Goal: Transaction & Acquisition: Subscribe to service/newsletter

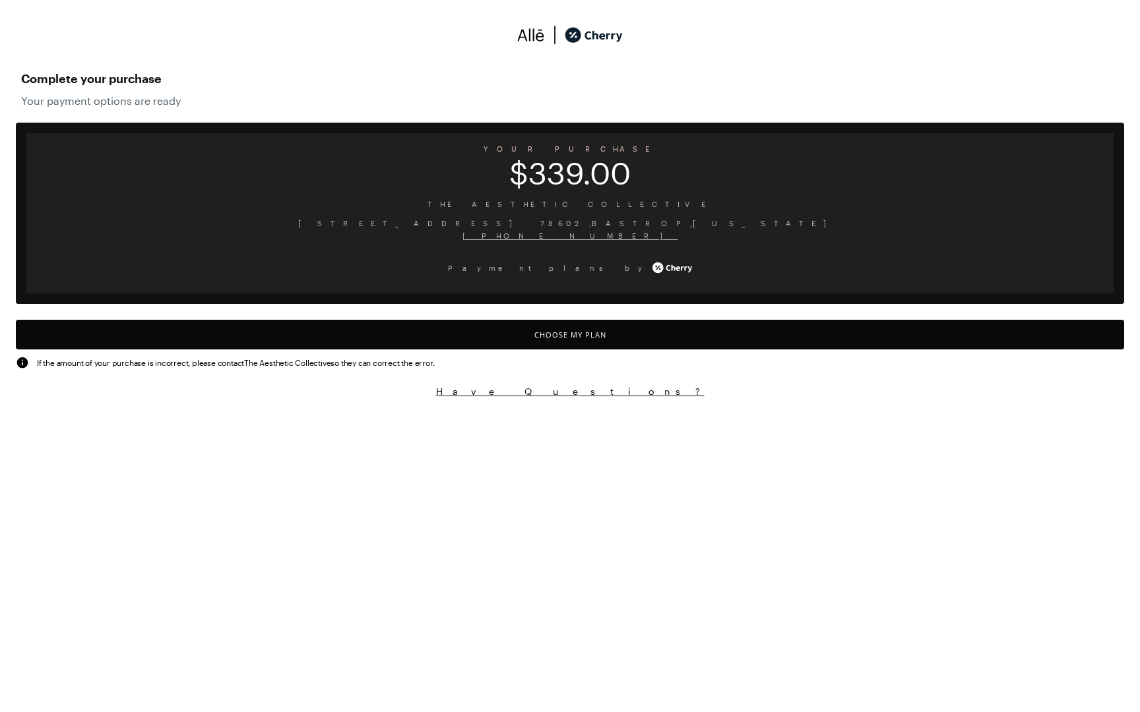
click at [574, 338] on button "Choose My Plan" at bounding box center [570, 335] width 1108 height 30
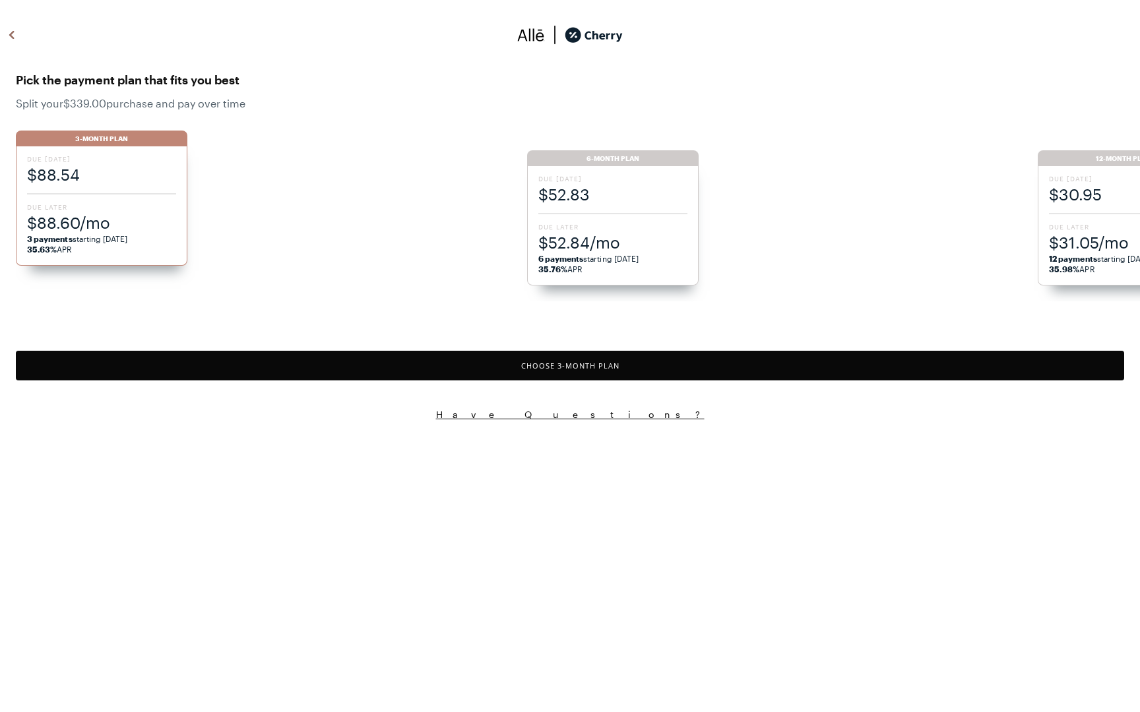
click at [606, 254] on span "6 payments starting [DATE]" at bounding box center [588, 258] width 101 height 9
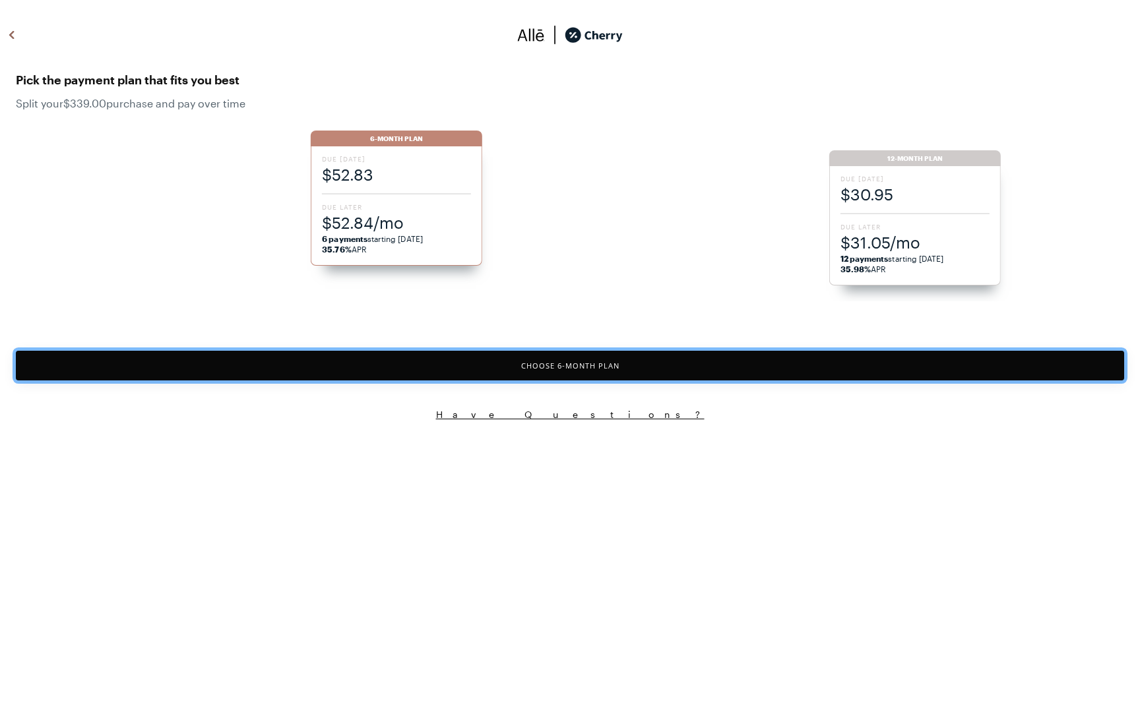
click at [599, 373] on button "Choose 6 -Month Plan" at bounding box center [570, 366] width 1108 height 30
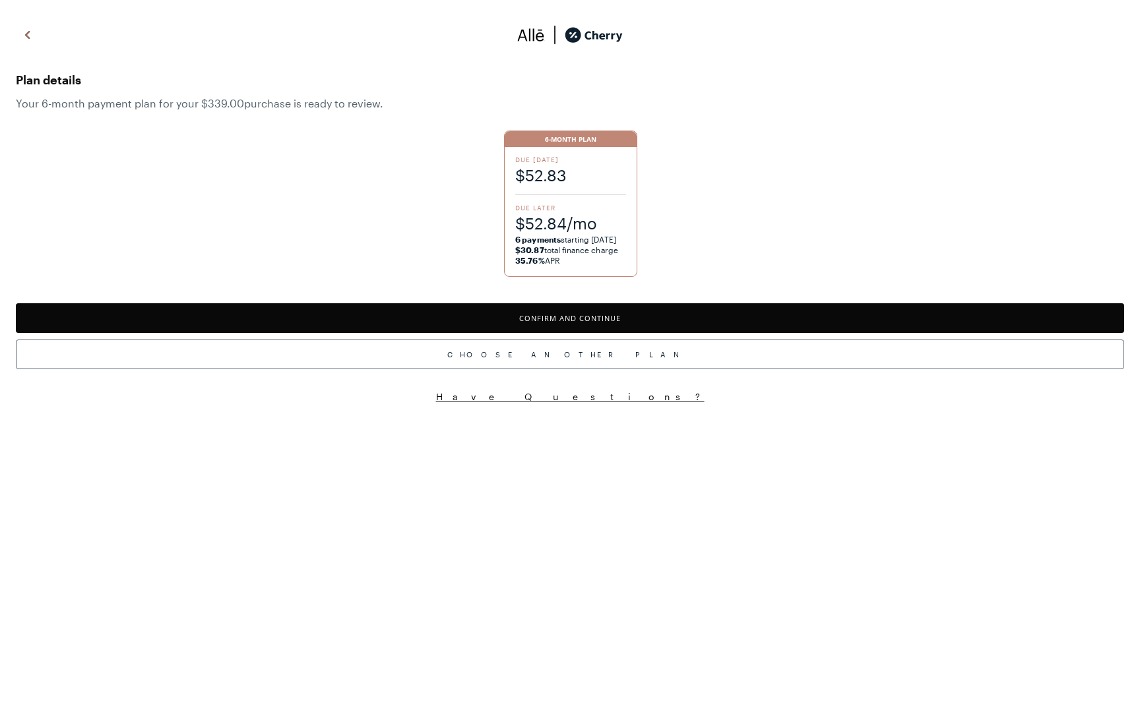
click at [578, 316] on button "Confirm and Continue" at bounding box center [570, 318] width 1108 height 30
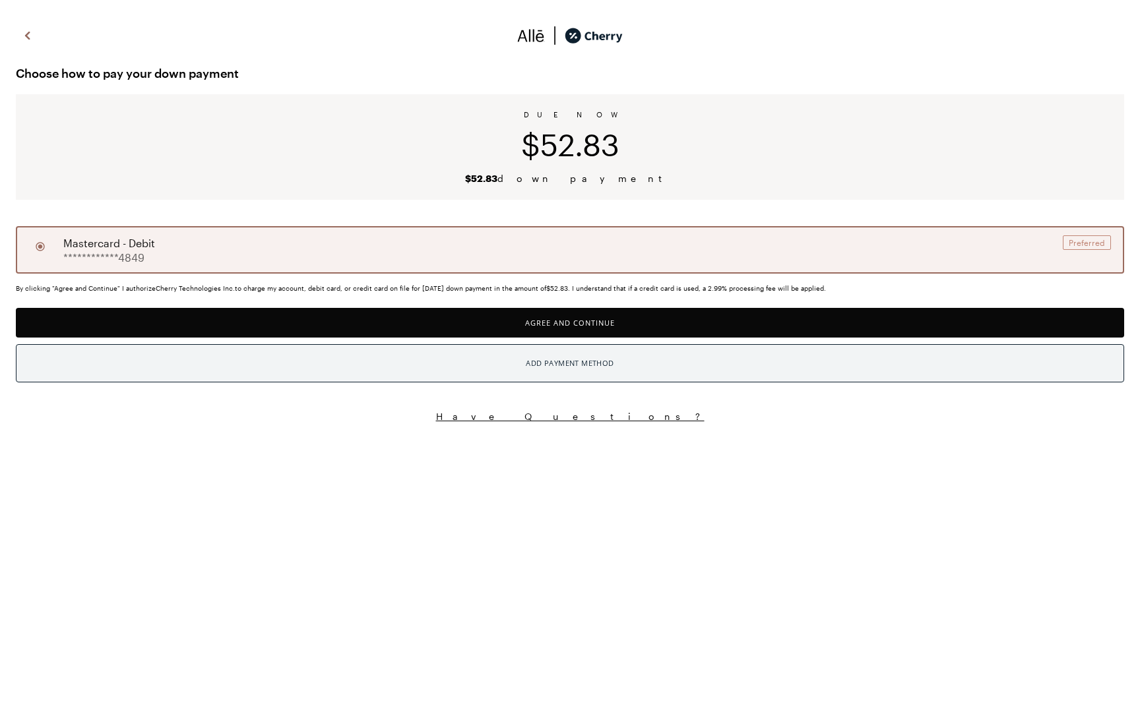
click at [599, 363] on div "Add Payment Method" at bounding box center [570, 363] width 88 height 17
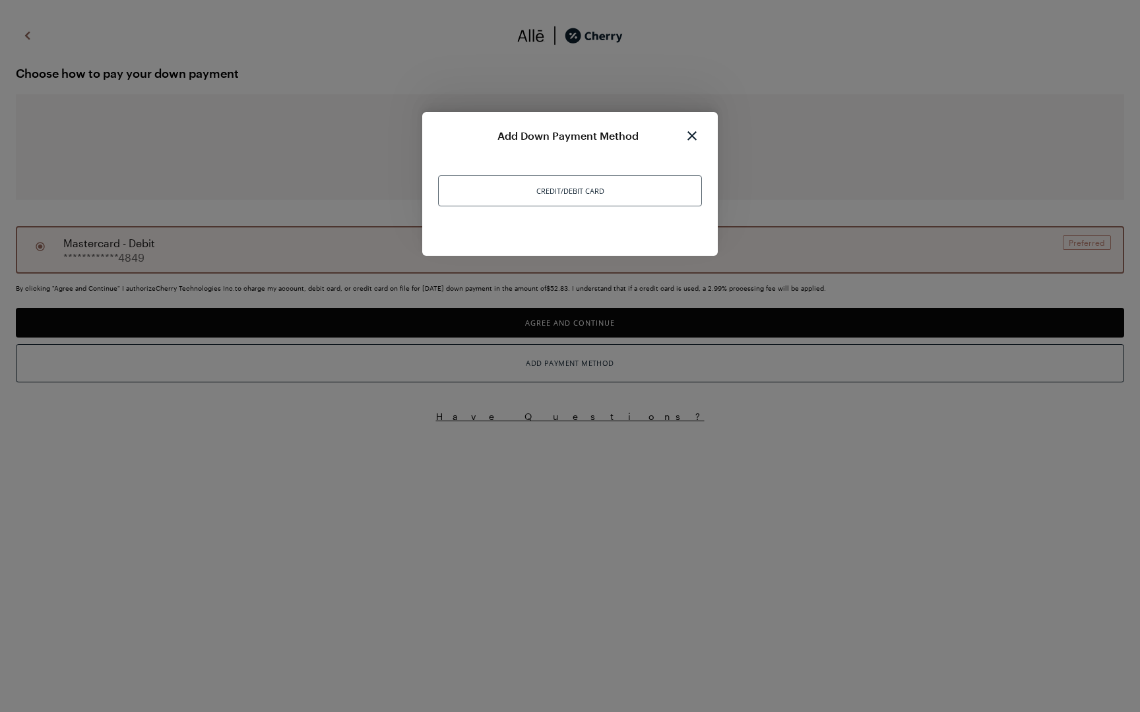
click at [548, 193] on div "Credit/Debit Card" at bounding box center [570, 190] width 264 height 31
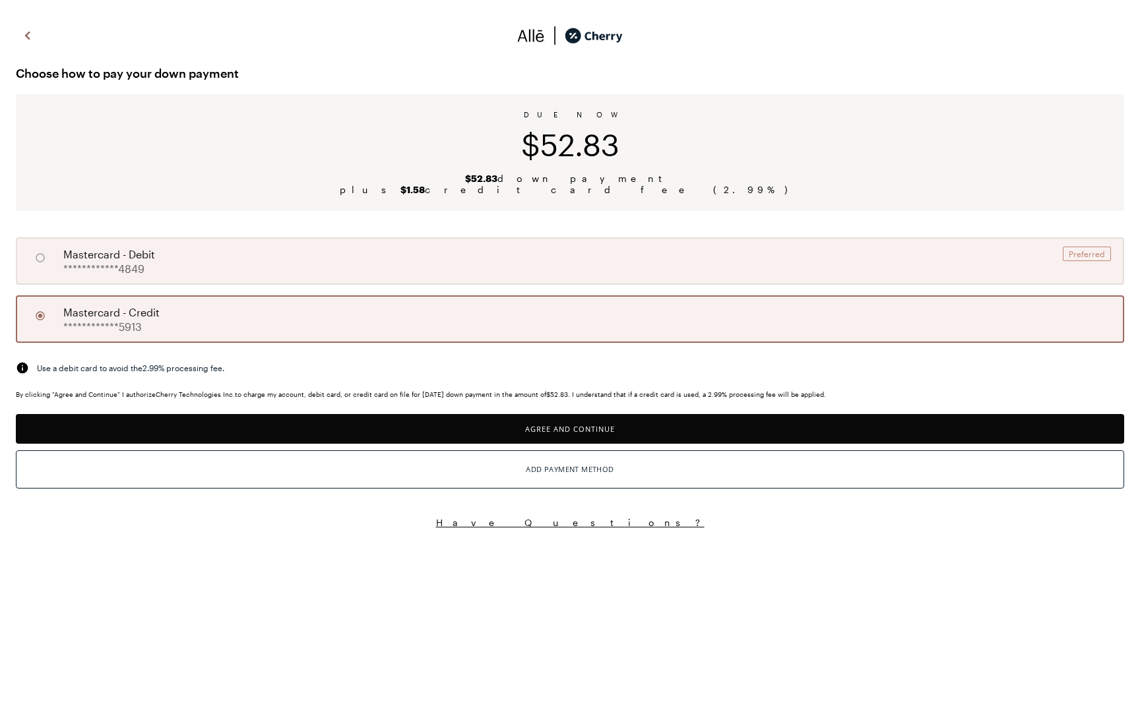
click at [604, 431] on button "Agree and Continue" at bounding box center [570, 429] width 1108 height 30
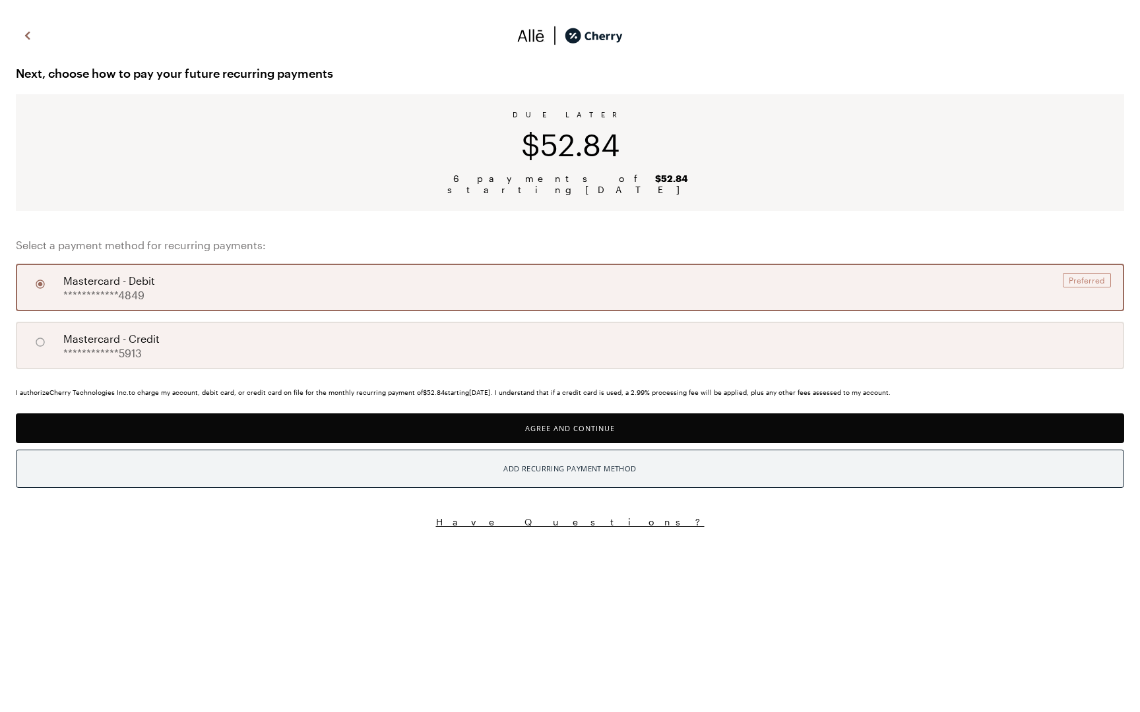
click at [584, 471] on div "Add Recurring Payment Method" at bounding box center [569, 468] width 133 height 17
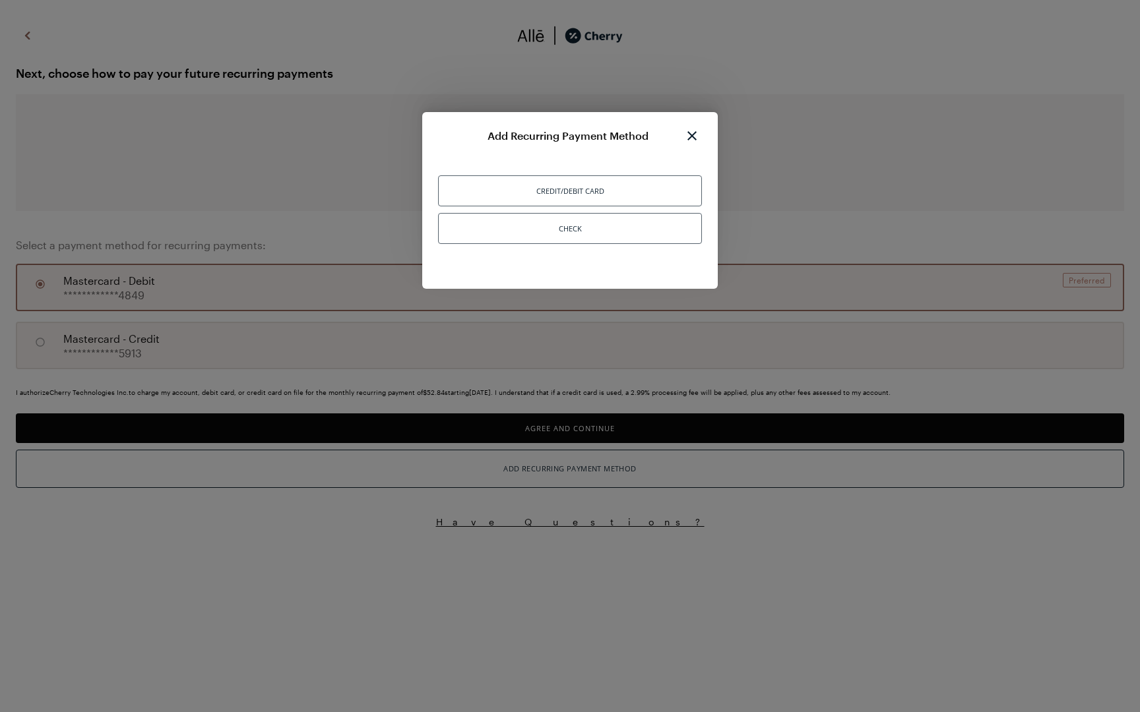
click at [692, 133] on img at bounding box center [692, 136] width 20 height 16
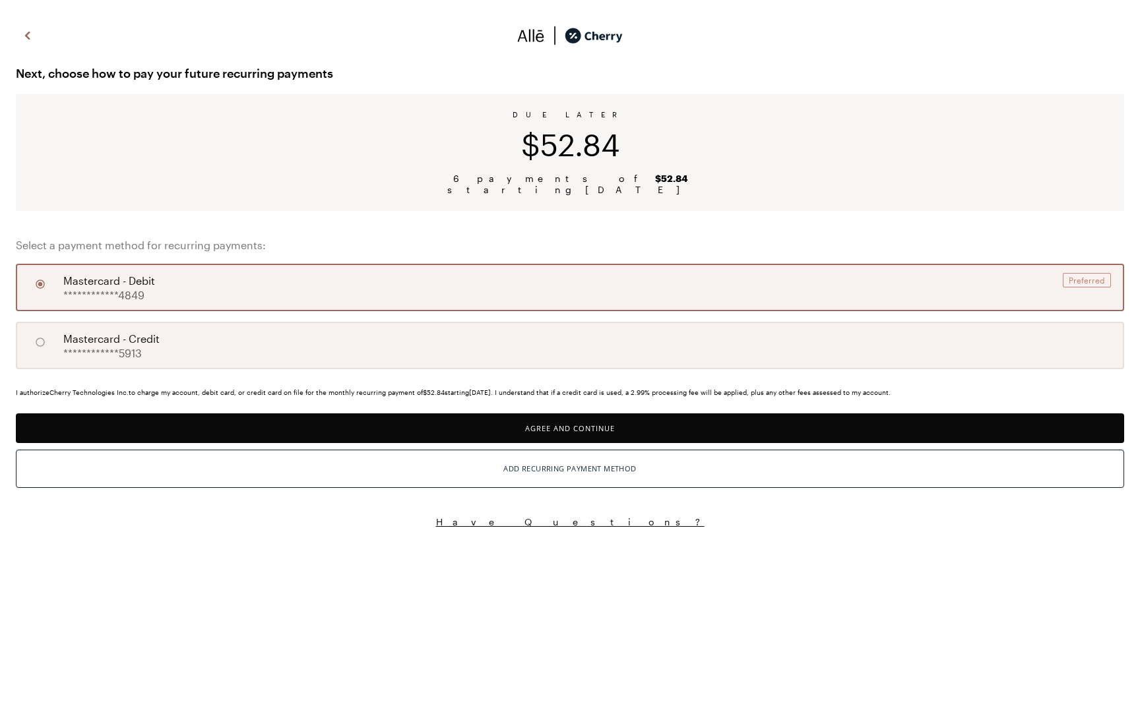
click at [312, 171] on div "DUE LATER $52.84 6 payments of $52.84 starting [DATE]" at bounding box center [570, 152] width 1108 height 117
click at [24, 34] on img at bounding box center [28, 36] width 16 height 20
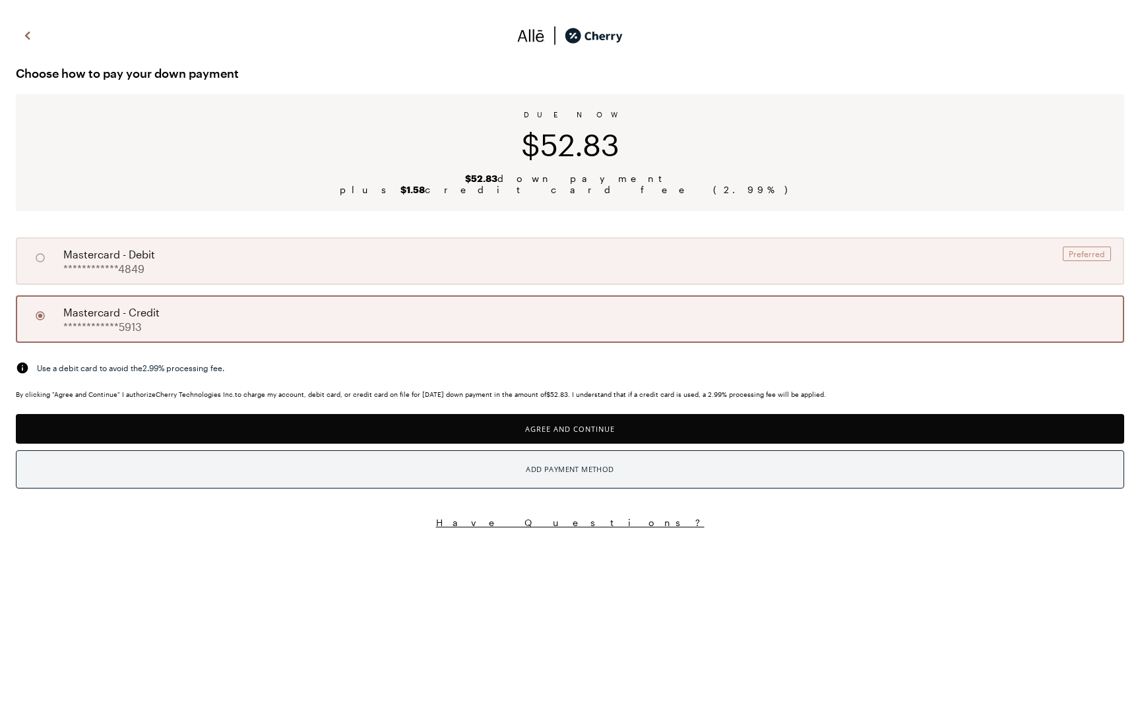
click at [608, 475] on div "Add Payment Method" at bounding box center [570, 469] width 88 height 17
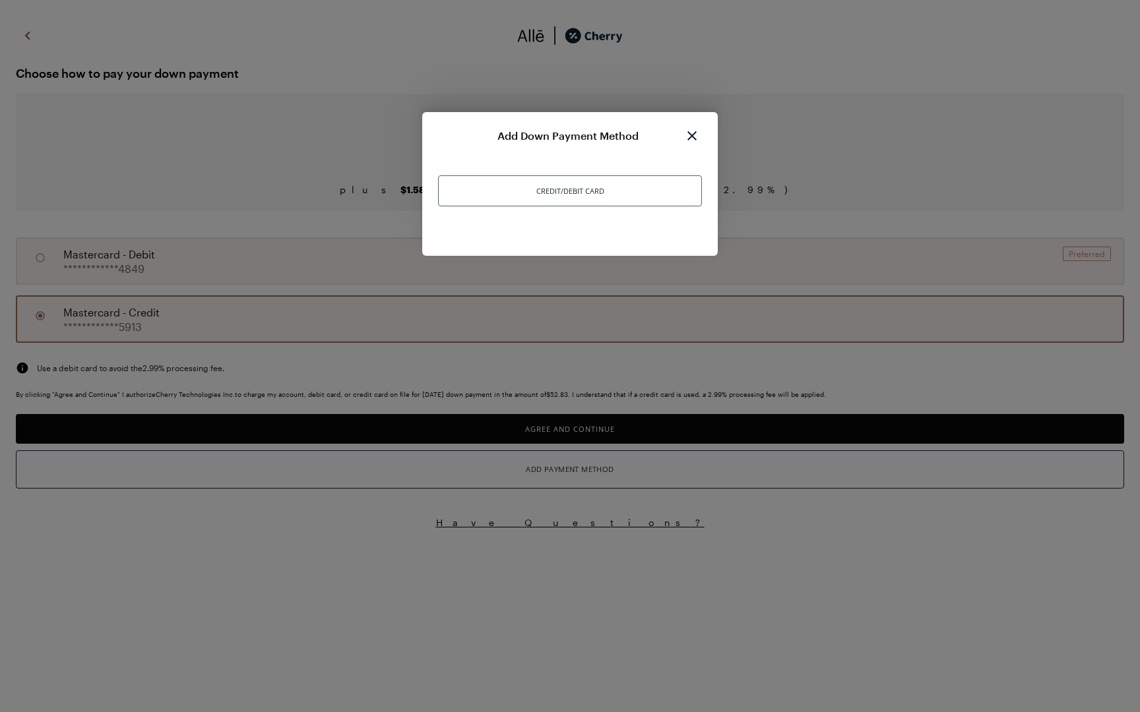
click at [544, 188] on div "Credit/Debit Card" at bounding box center [570, 190] width 264 height 31
